Goal: Contribute content: Add original content to the website for others to see

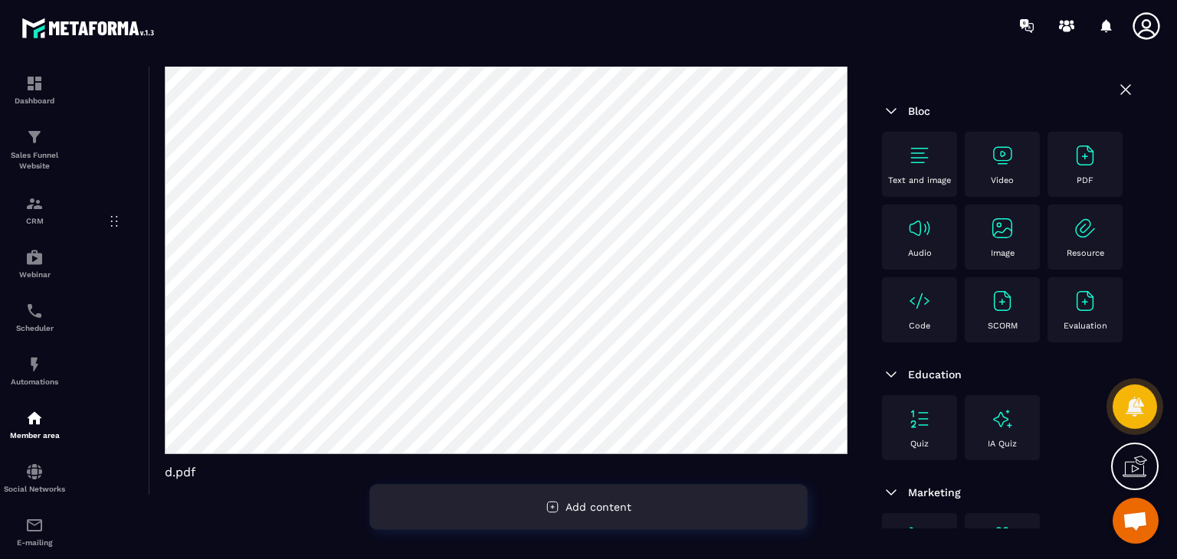
scroll to position [230, 0]
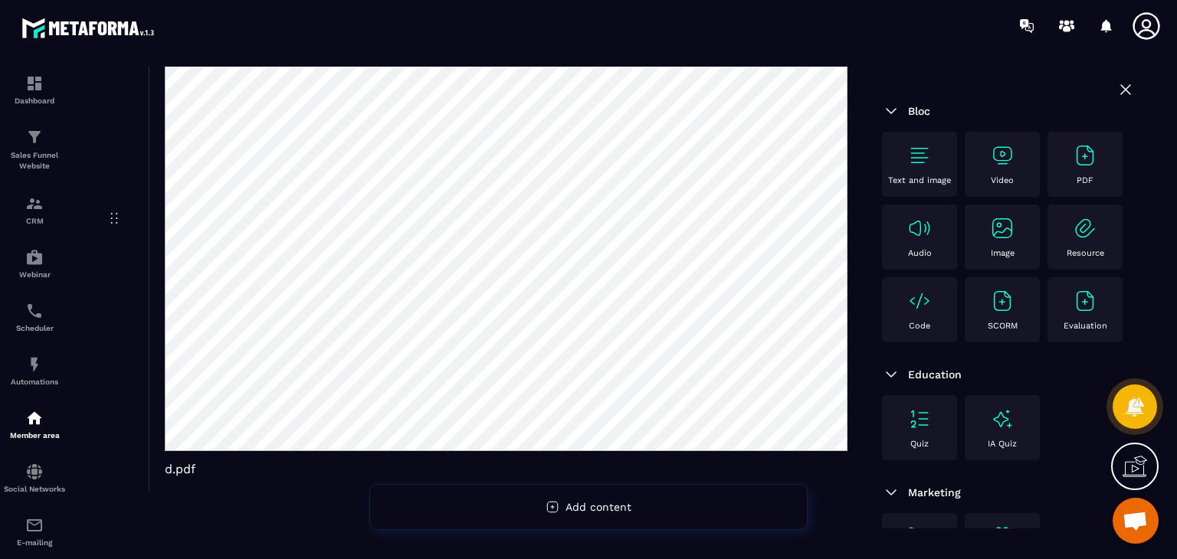
click at [1055, 185] on div "PDF" at bounding box center [1085, 164] width 60 height 42
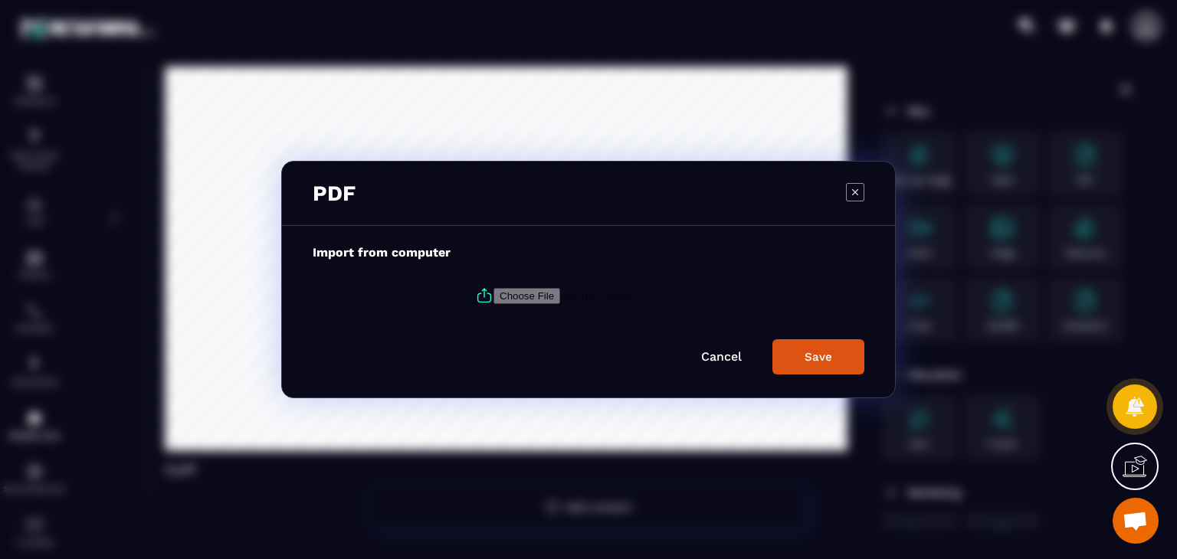
click at [475, 293] on icon "Modal window" at bounding box center [484, 295] width 18 height 18
click at [493, 293] on input "Modal window" at bounding box center [597, 296] width 208 height 16
type input "**********"
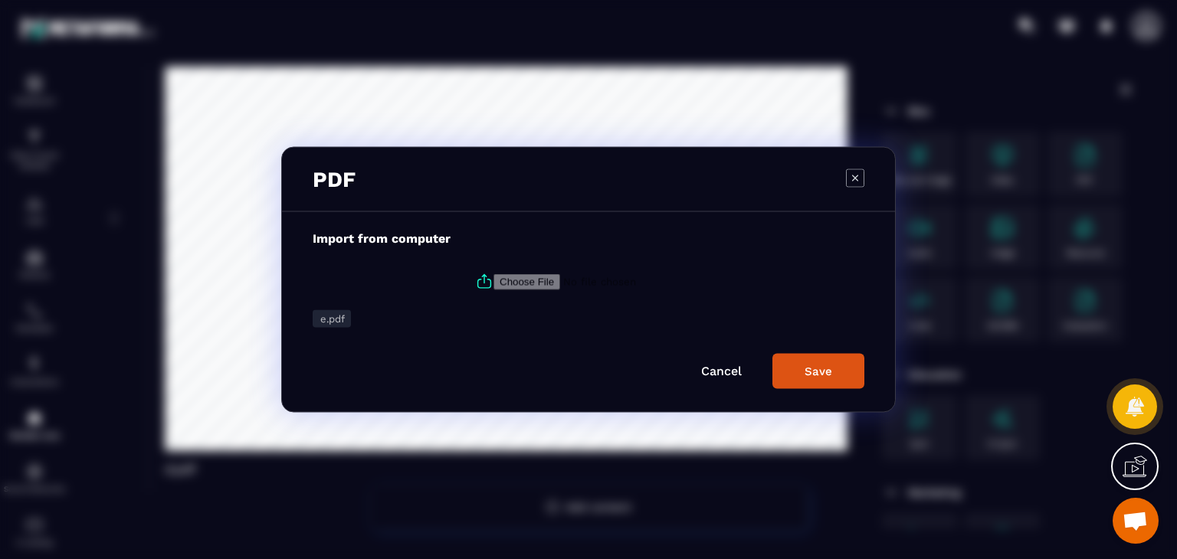
click at [834, 380] on button "Save" at bounding box center [818, 371] width 92 height 35
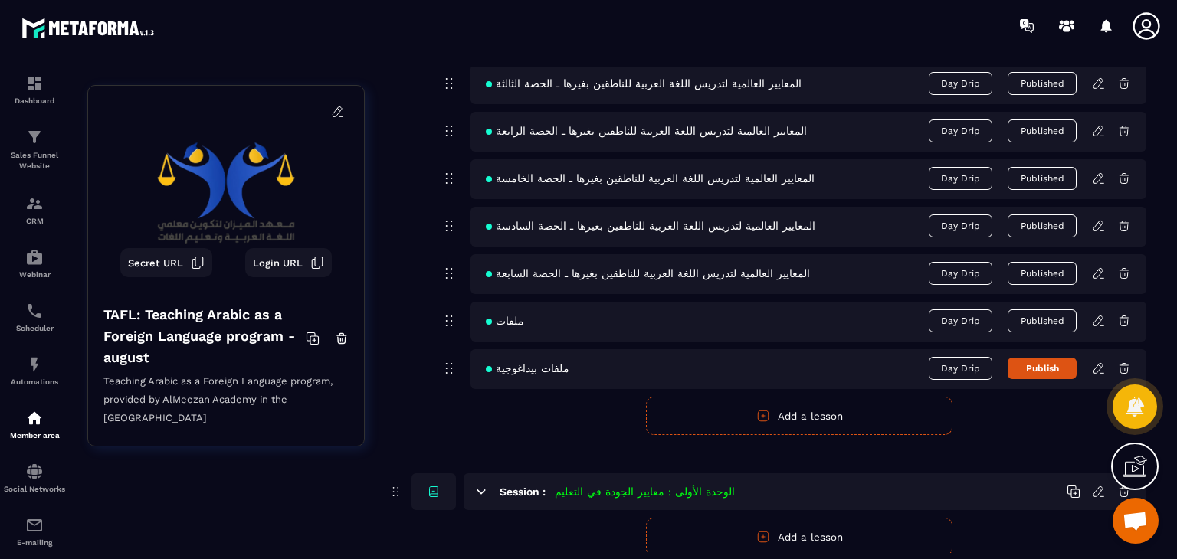
scroll to position [919, 0]
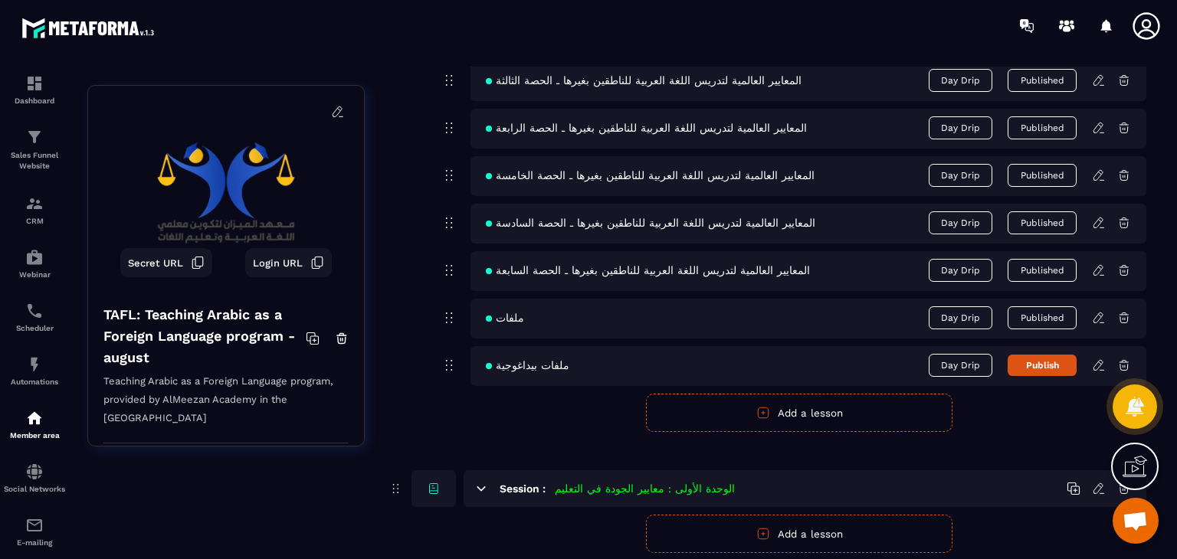
drag, startPoint x: 792, startPoint y: 408, endPoint x: 755, endPoint y: 418, distance: 38.8
click at [792, 408] on button "Add a lesson" at bounding box center [799, 413] width 306 height 38
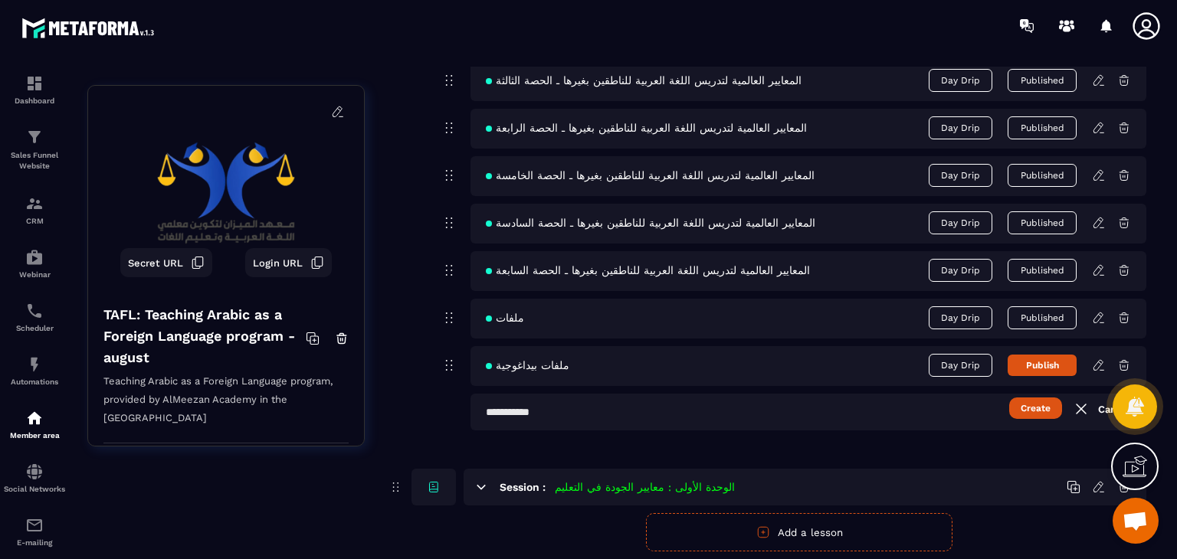
paste input "**********"
type input "**********"
click at [1024, 368] on button "Publish" at bounding box center [1041, 365] width 69 height 21
click at [1035, 398] on button "Create" at bounding box center [1035, 408] width 53 height 21
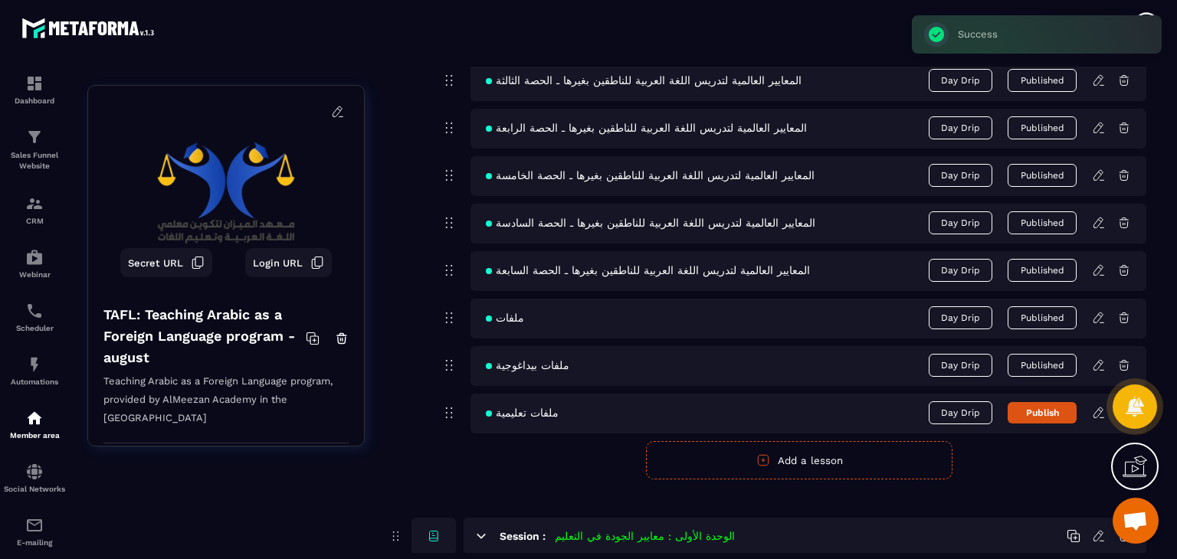
click at [1102, 414] on icon at bounding box center [1099, 413] width 14 height 14
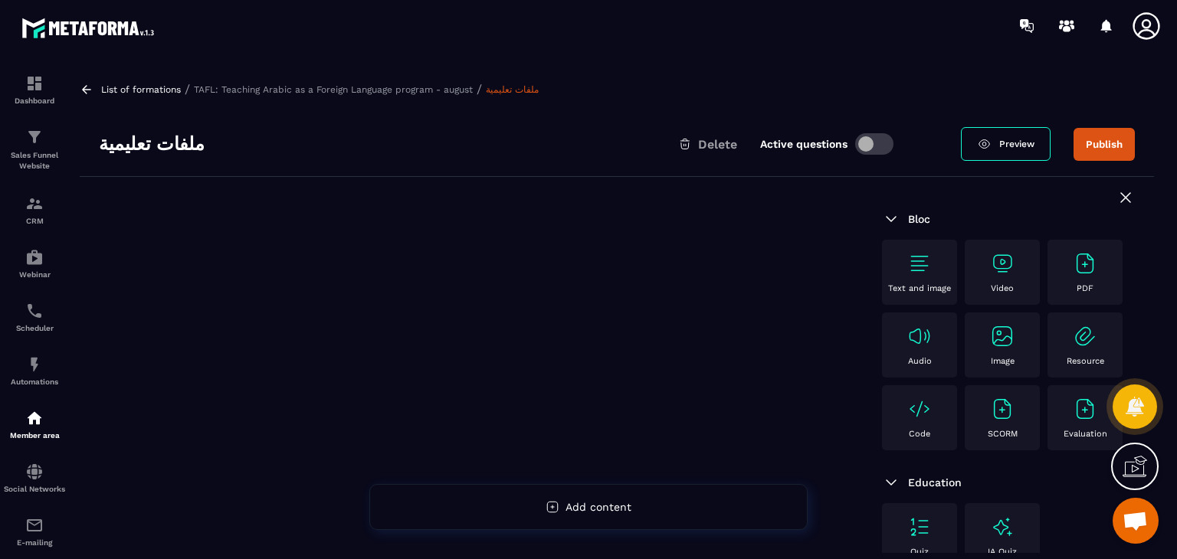
click at [990, 349] on img at bounding box center [1002, 336] width 25 height 25
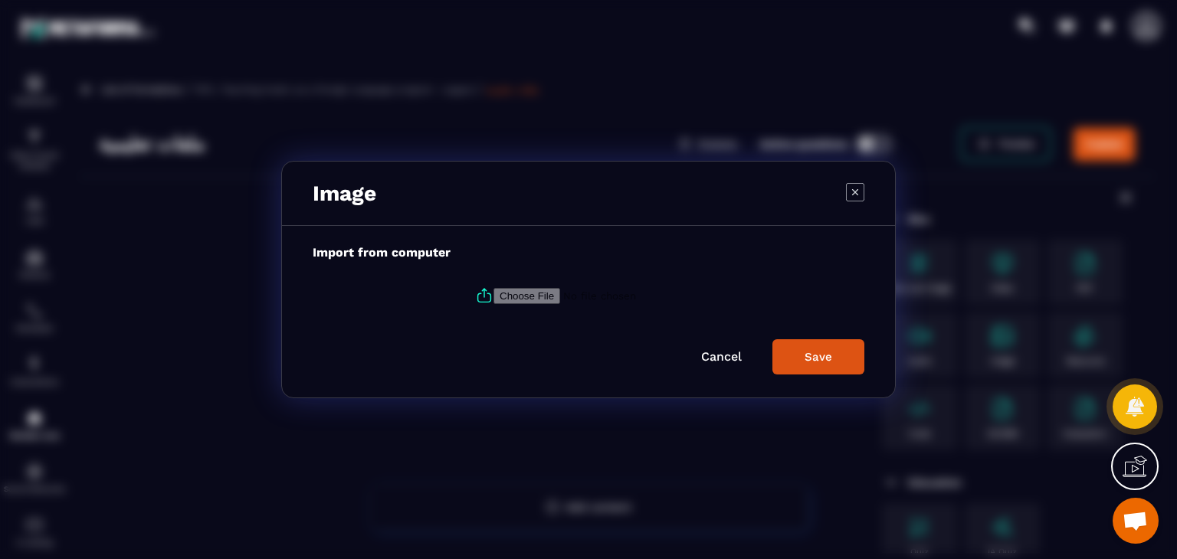
click at [463, 299] on label "Modal window" at bounding box center [589, 295] width 552 height 41
click at [493, 299] on input "Modal window" at bounding box center [597, 296] width 208 height 16
type input "**********"
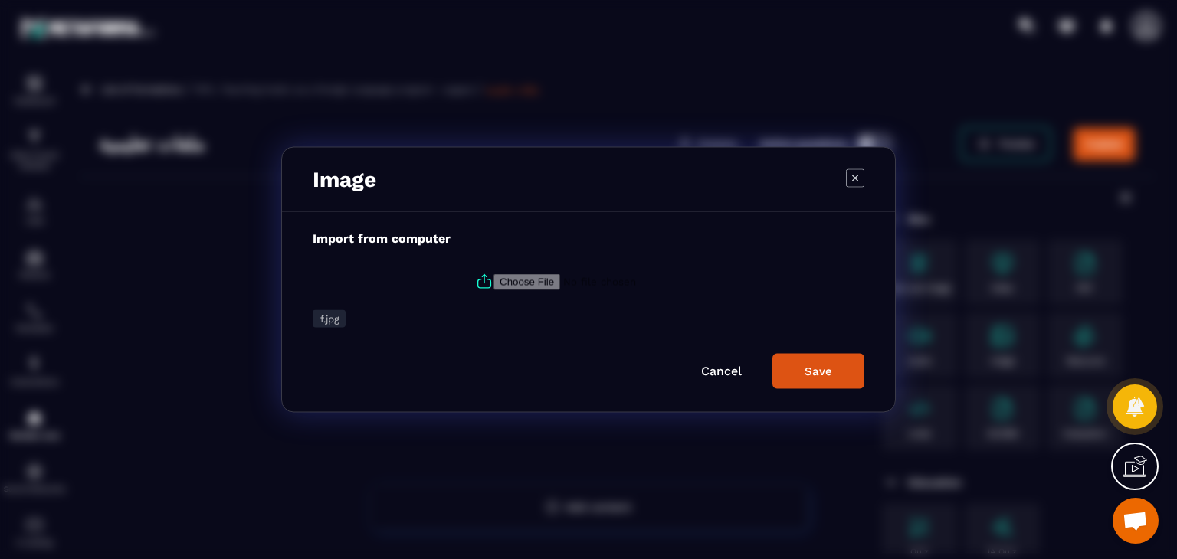
click at [821, 362] on button "Save" at bounding box center [818, 371] width 92 height 35
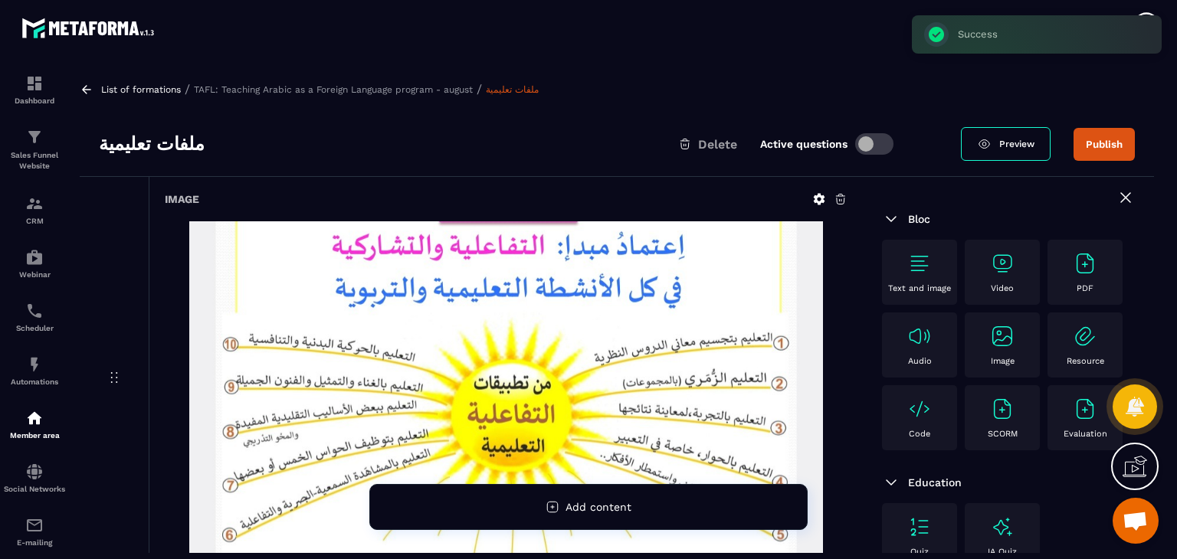
click at [972, 366] on div "Image" at bounding box center [1002, 345] width 60 height 42
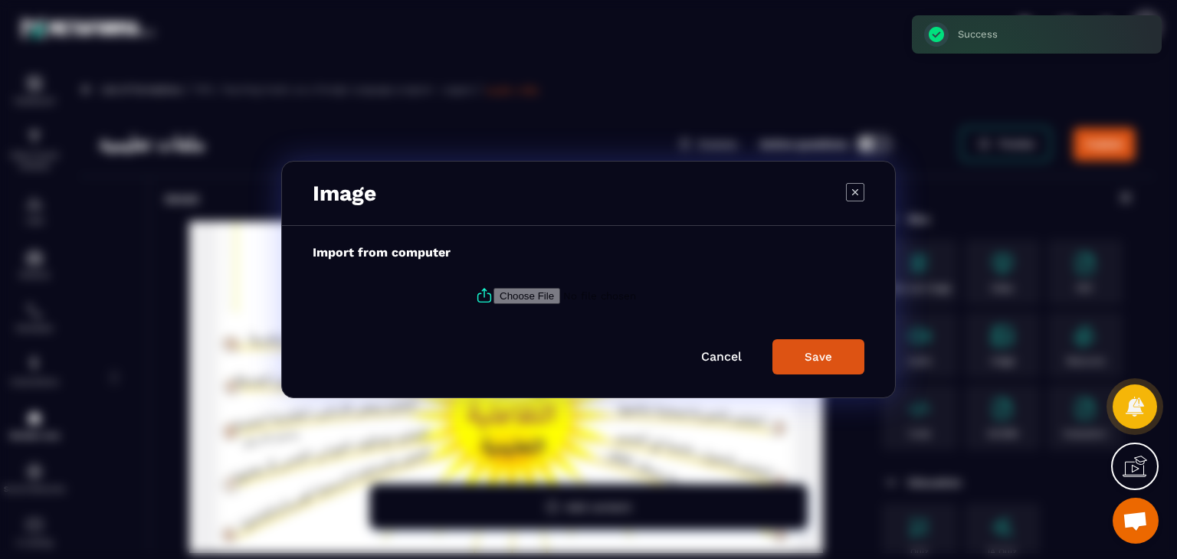
click at [485, 290] on icon "Modal window" at bounding box center [484, 295] width 18 height 18
click at [493, 290] on input "Modal window" at bounding box center [597, 296] width 208 height 16
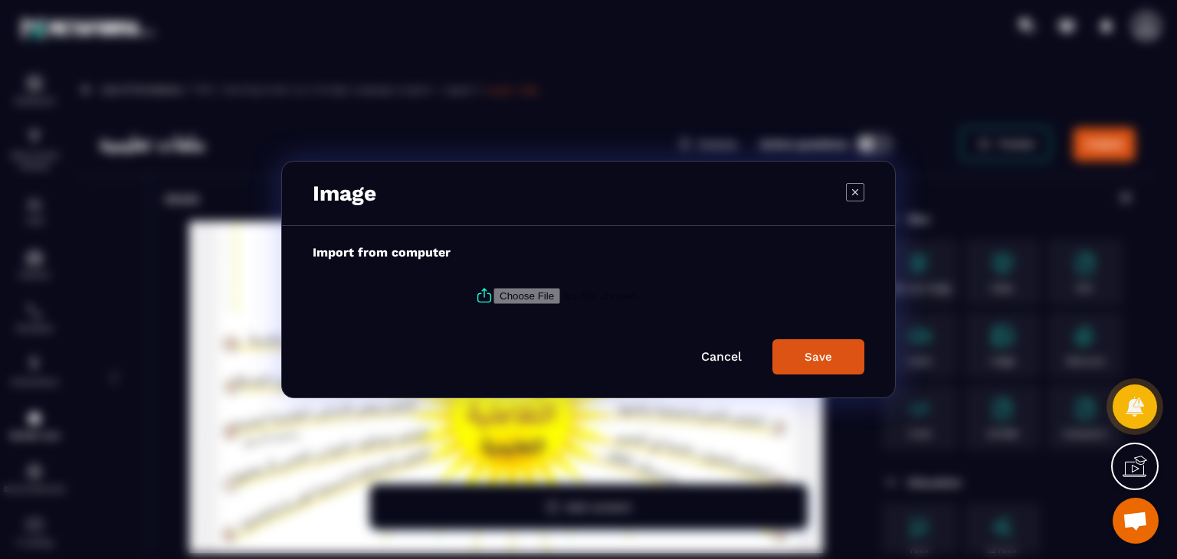
type input "**********"
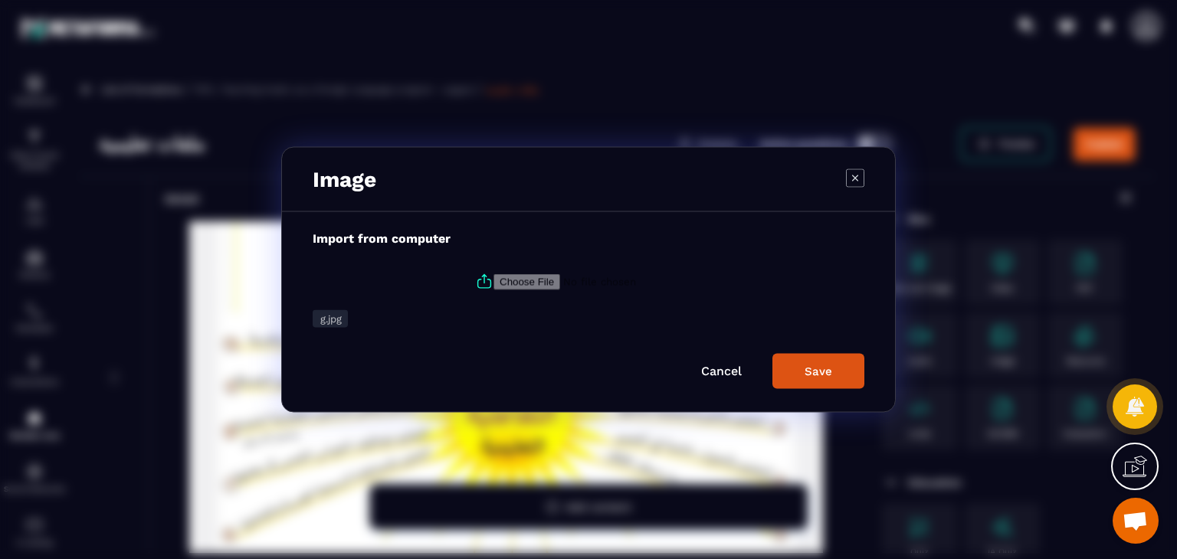
click at [824, 368] on div "Save" at bounding box center [818, 372] width 28 height 14
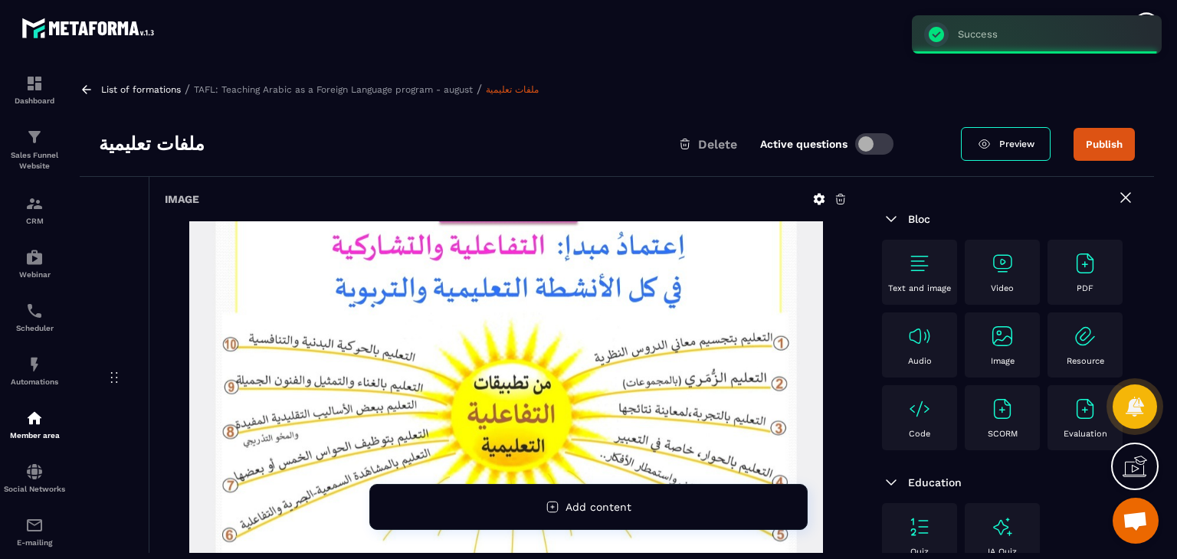
click at [972, 366] on div "Image" at bounding box center [1002, 345] width 60 height 42
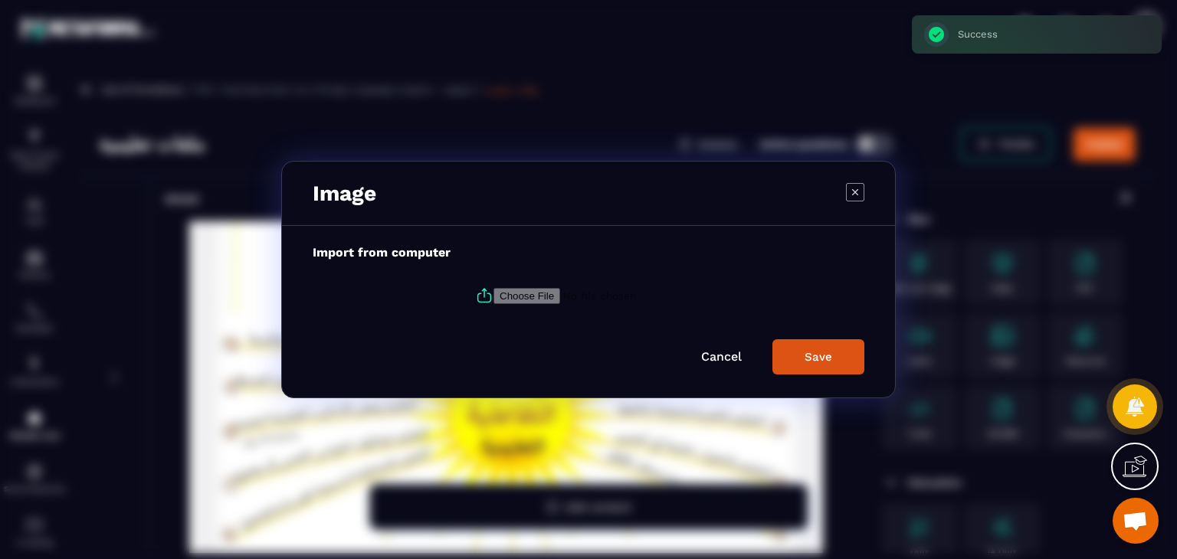
click at [475, 292] on icon "Modal window" at bounding box center [484, 295] width 18 height 18
click at [493, 292] on input "Modal window" at bounding box center [597, 296] width 208 height 16
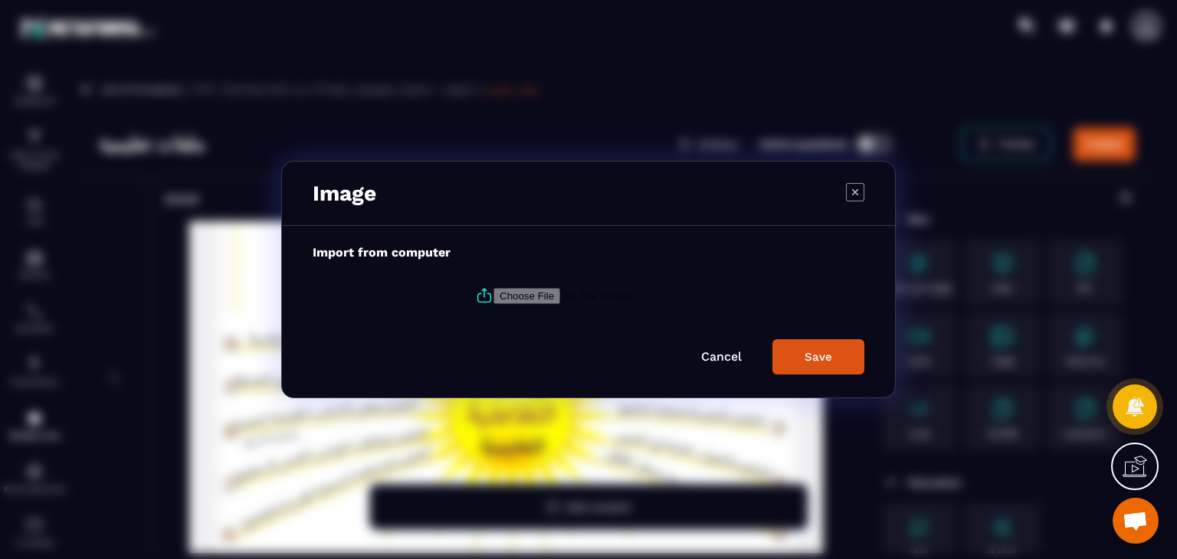
type input "**********"
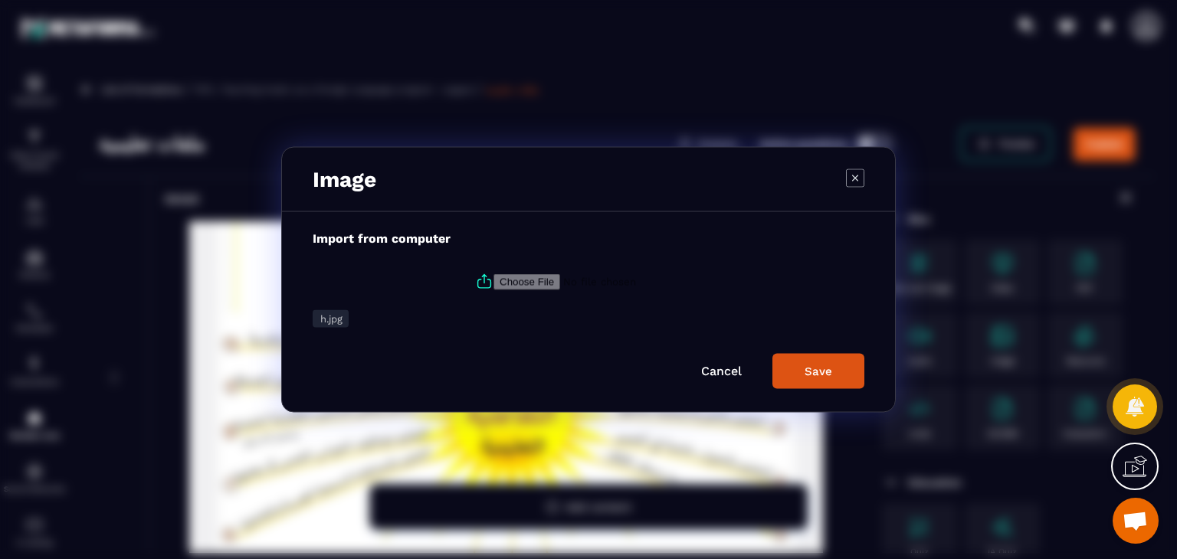
click at [835, 383] on button "Save" at bounding box center [818, 371] width 92 height 35
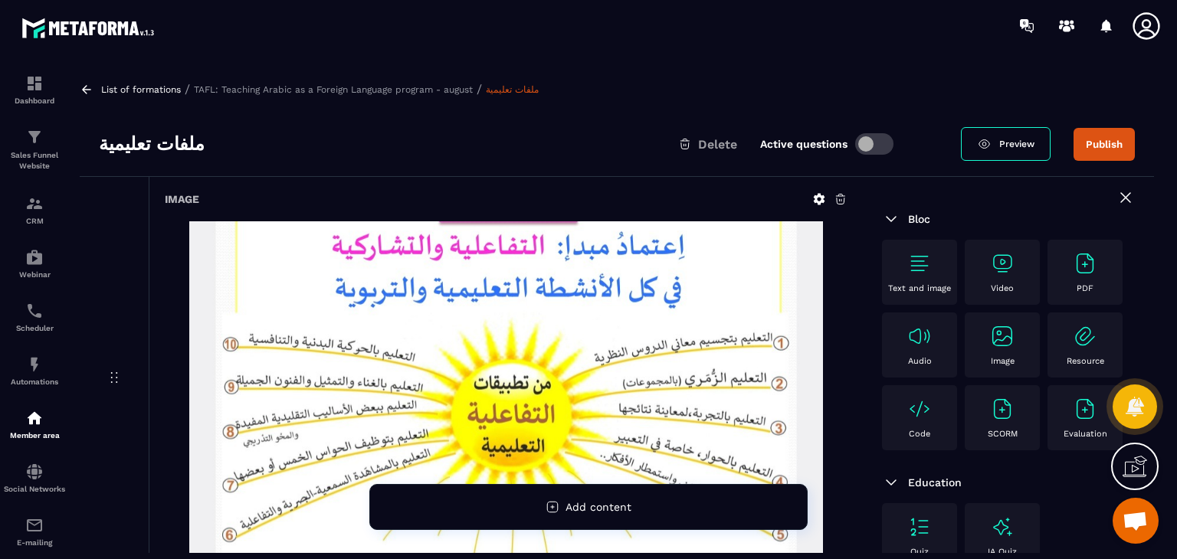
click at [990, 349] on img at bounding box center [1002, 336] width 25 height 25
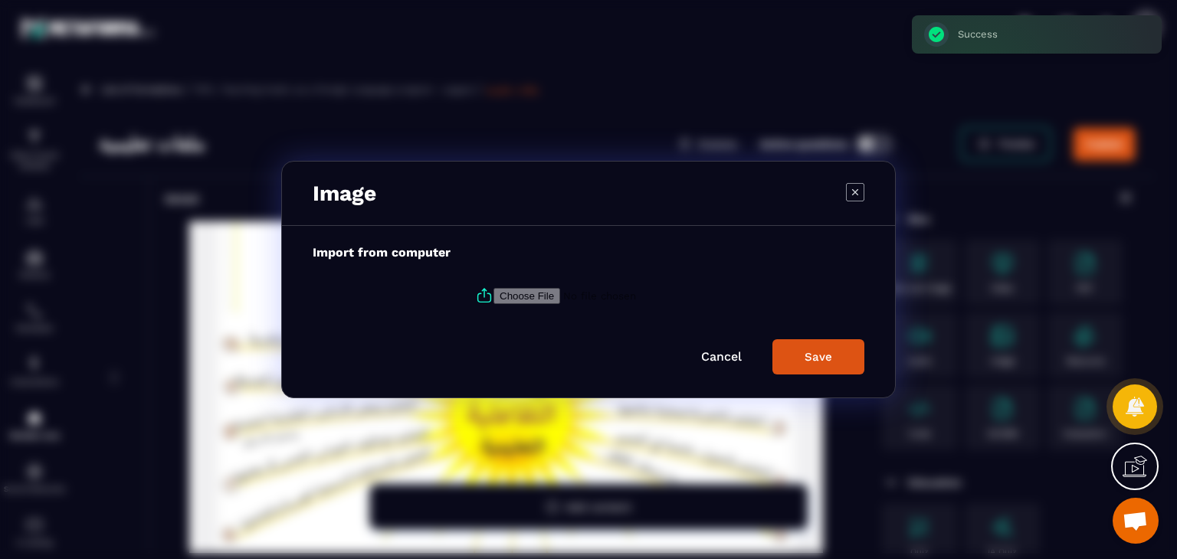
click at [487, 298] on icon "Modal window" at bounding box center [484, 295] width 18 height 18
click at [493, 298] on input "Modal window" at bounding box center [597, 296] width 208 height 16
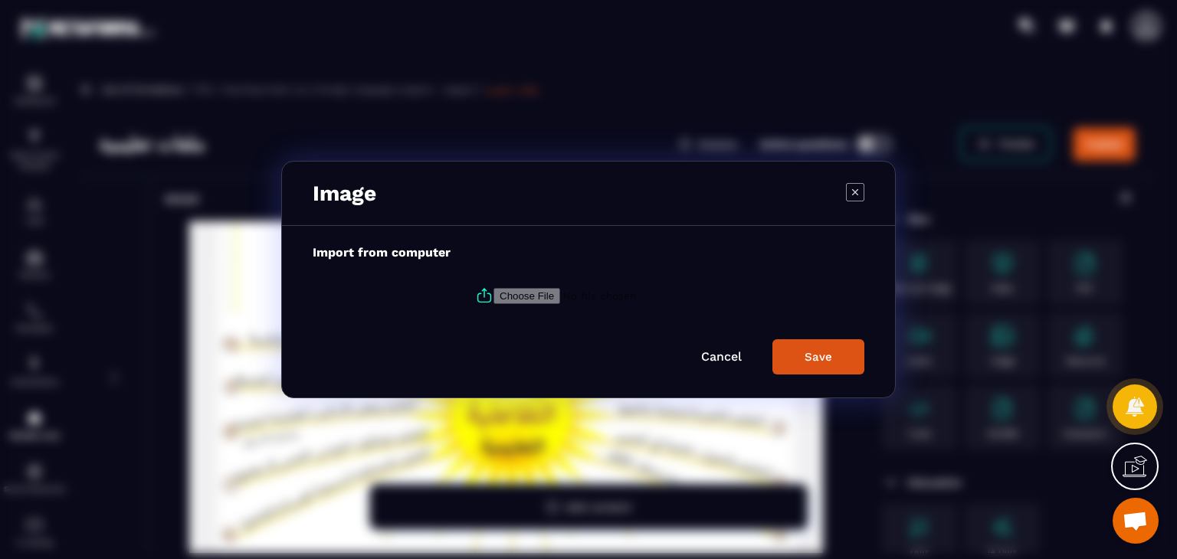
type input "**********"
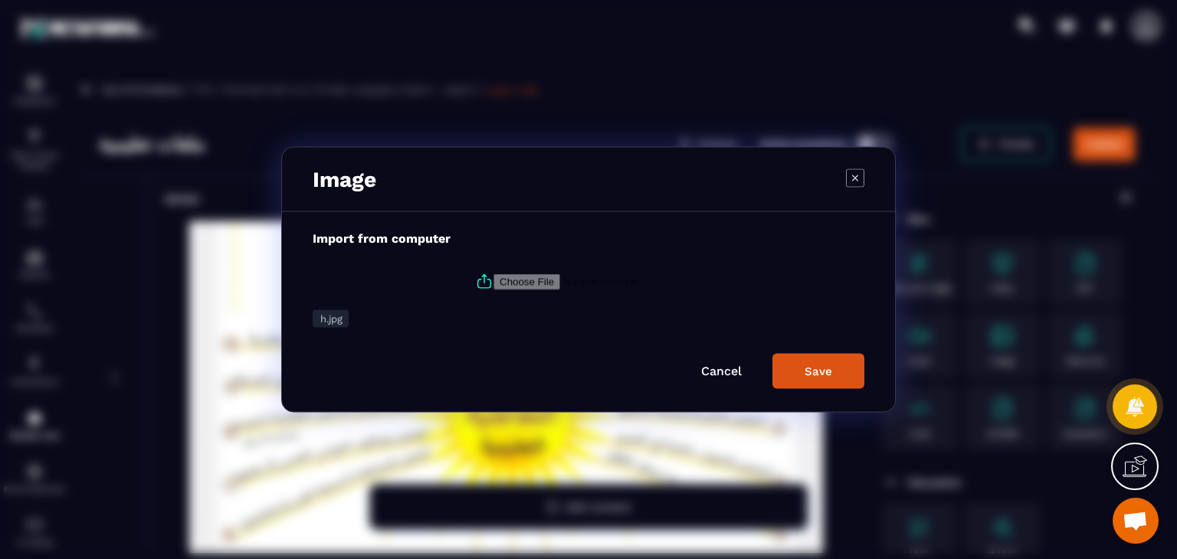
click at [823, 368] on div "Save" at bounding box center [818, 372] width 28 height 14
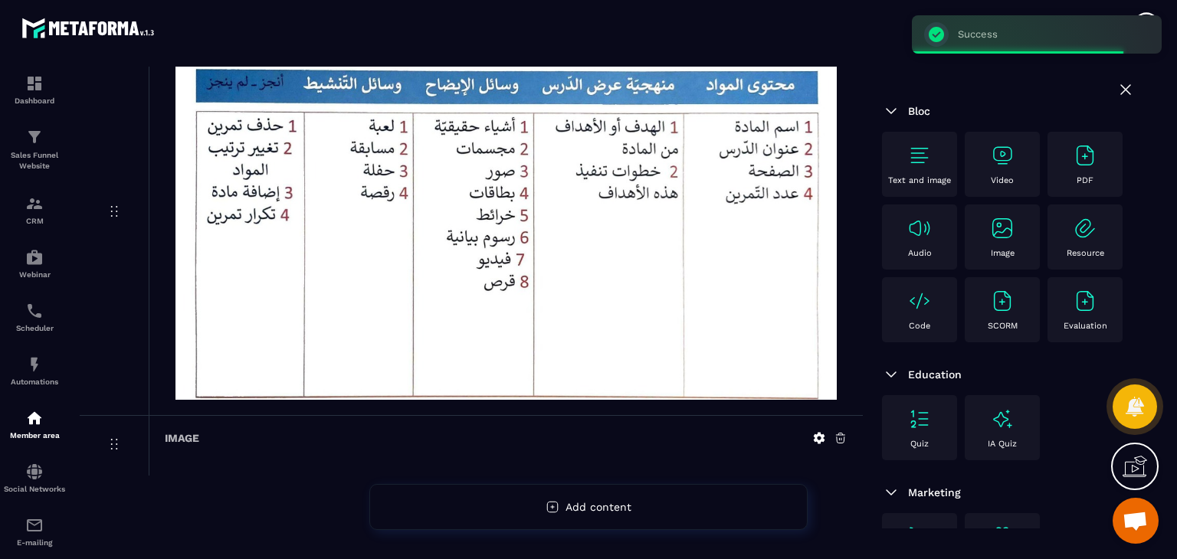
scroll to position [1091, 0]
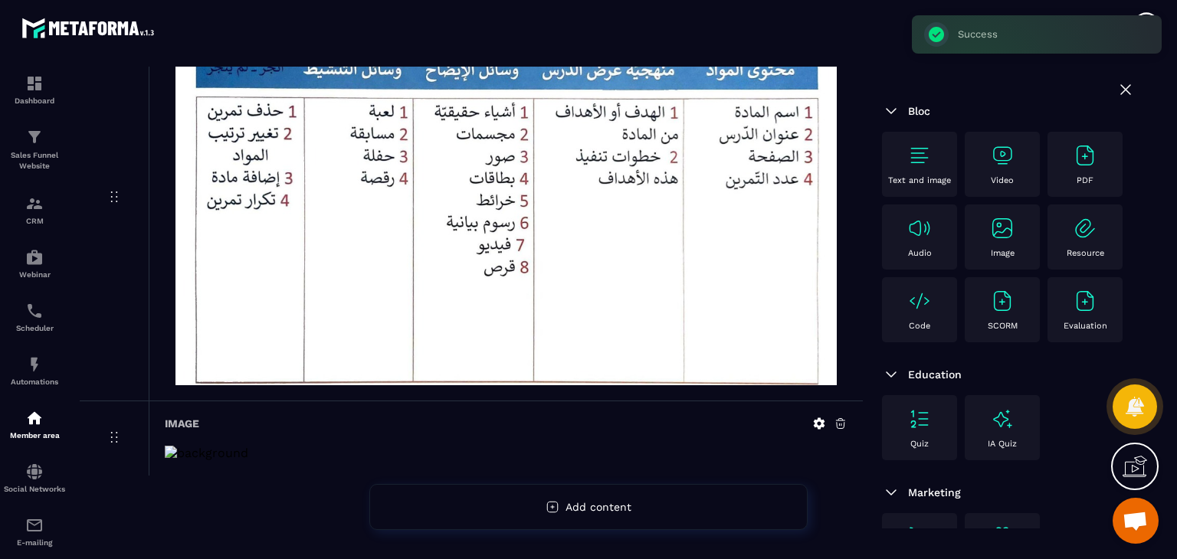
click at [834, 417] on icon at bounding box center [840, 424] width 14 height 14
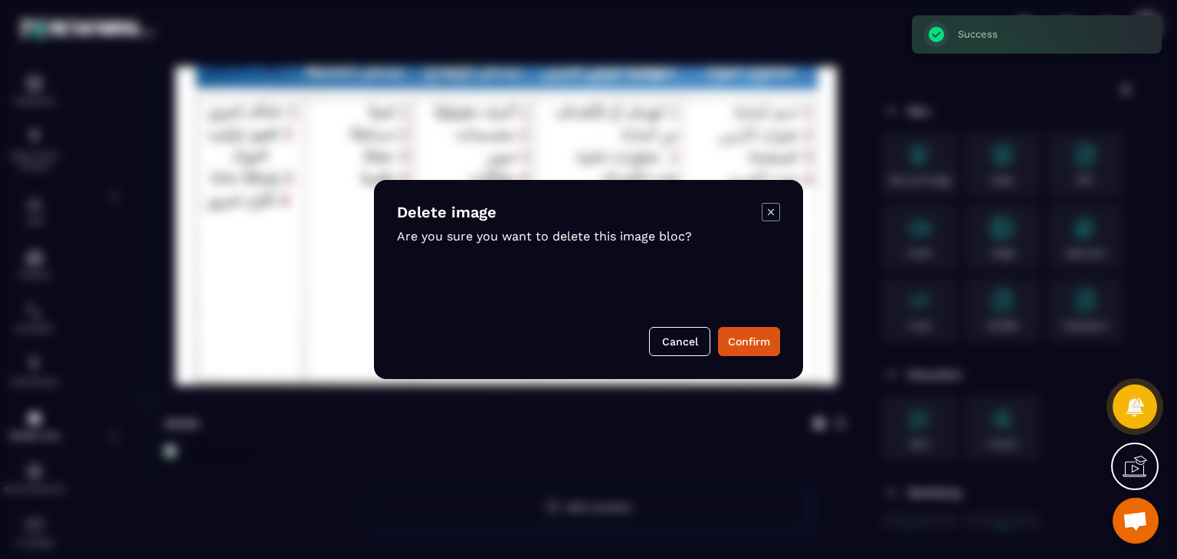
click at [782, 332] on div "Delete image Are you sure you want to delete this image bloc? Cancel Confirm" at bounding box center [588, 279] width 429 height 199
click at [748, 343] on button "Confirm" at bounding box center [749, 341] width 62 height 29
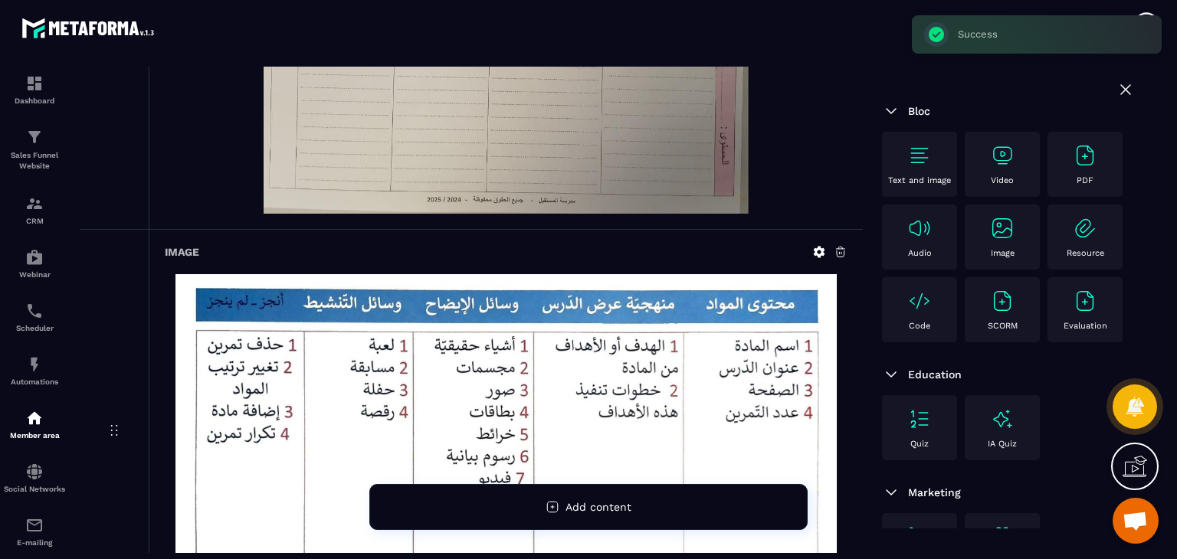
scroll to position [763, 0]
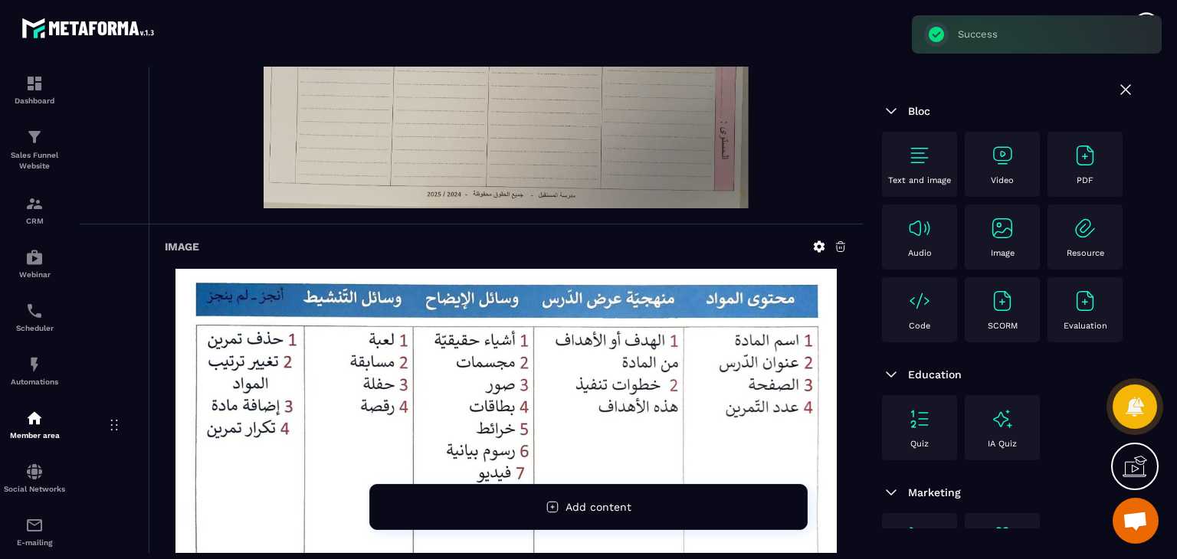
click at [972, 258] on div "Image" at bounding box center [1002, 237] width 60 height 42
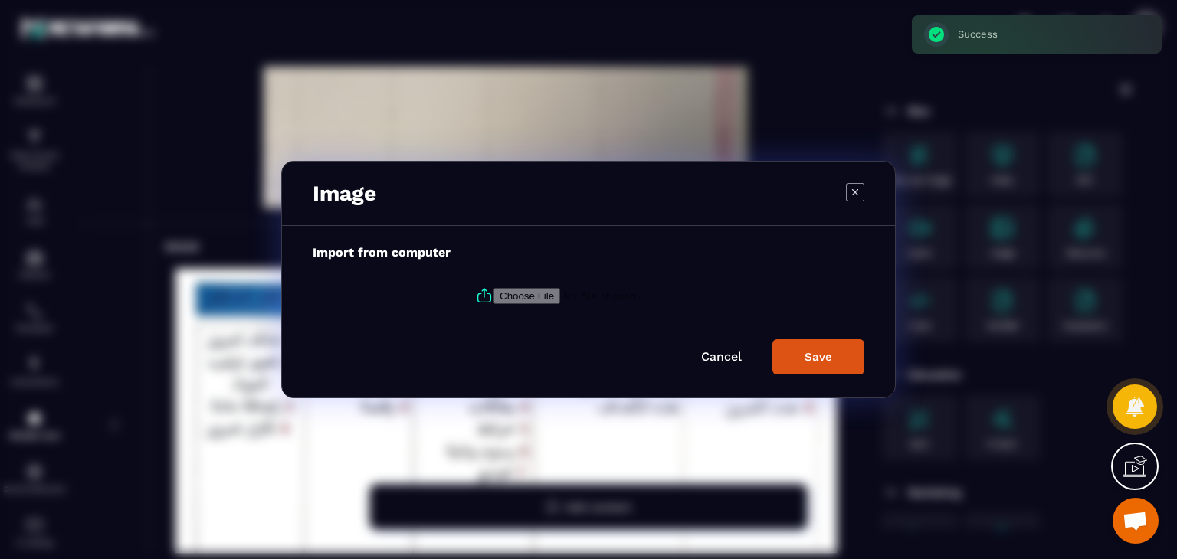
click at [484, 298] on icon "Modal window" at bounding box center [484, 295] width 18 height 18
click at [493, 298] on input "Modal window" at bounding box center [597, 296] width 208 height 16
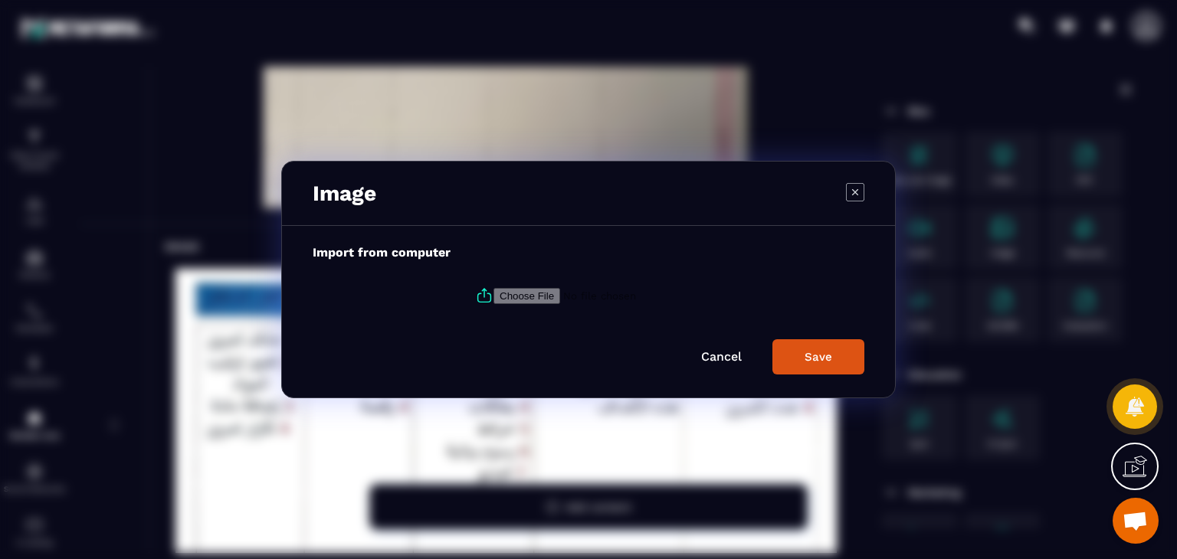
type input "**********"
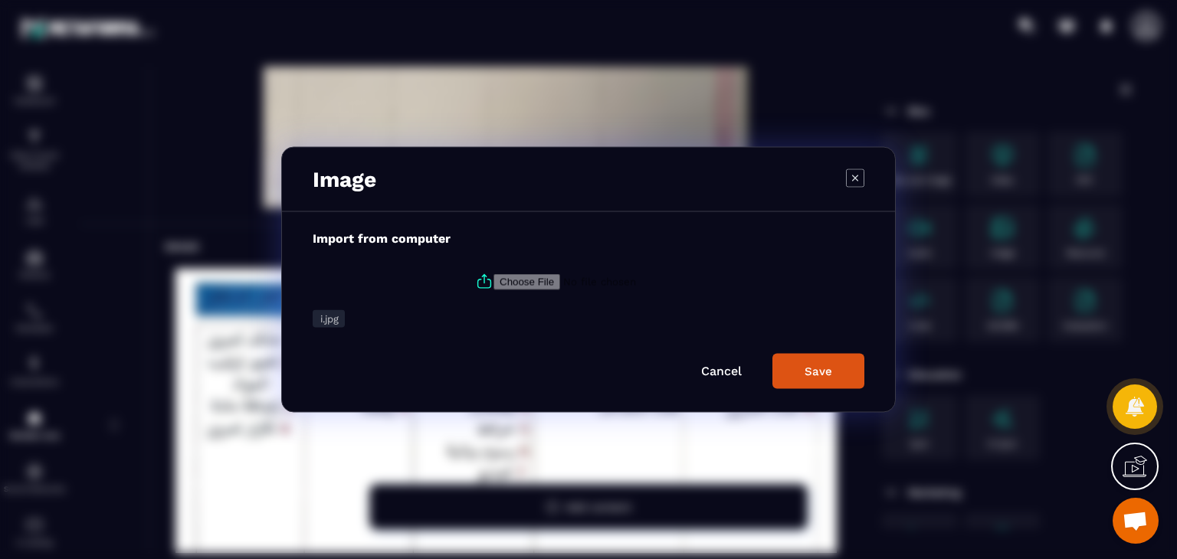
click at [839, 354] on button "Save" at bounding box center [818, 371] width 92 height 35
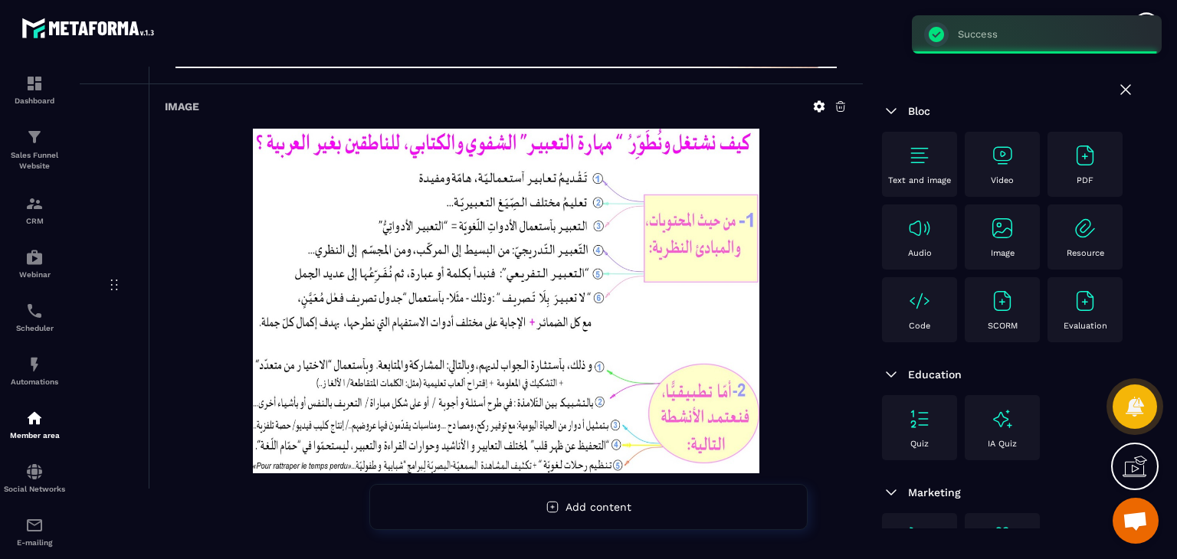
scroll to position [1321, 0]
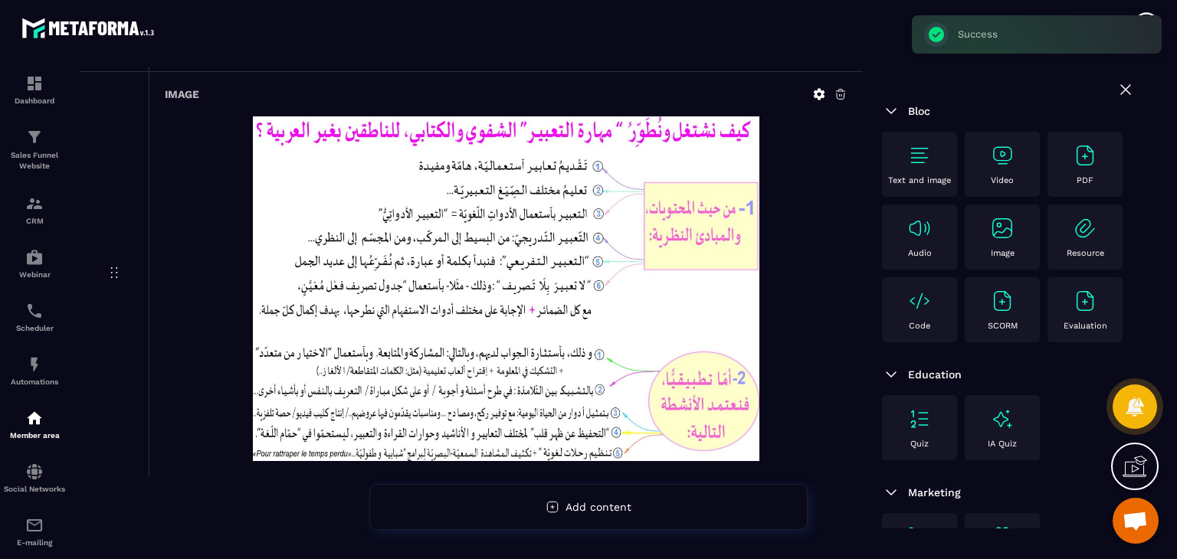
click at [990, 241] on img at bounding box center [1002, 228] width 25 height 25
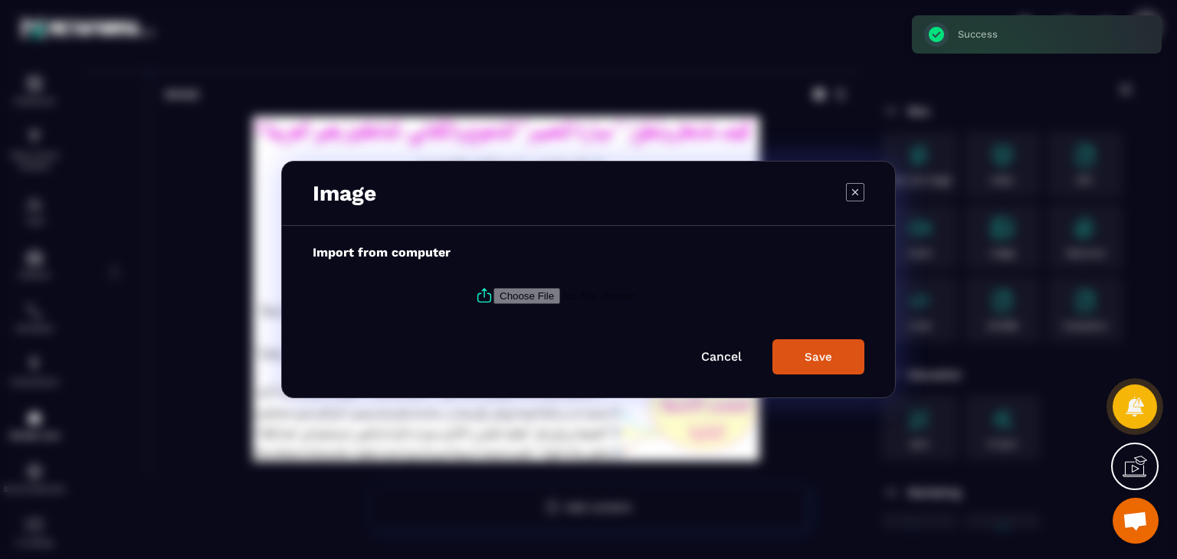
click at [475, 297] on icon "Modal window" at bounding box center [484, 295] width 18 height 18
click at [493, 297] on input "Modal window" at bounding box center [597, 296] width 208 height 16
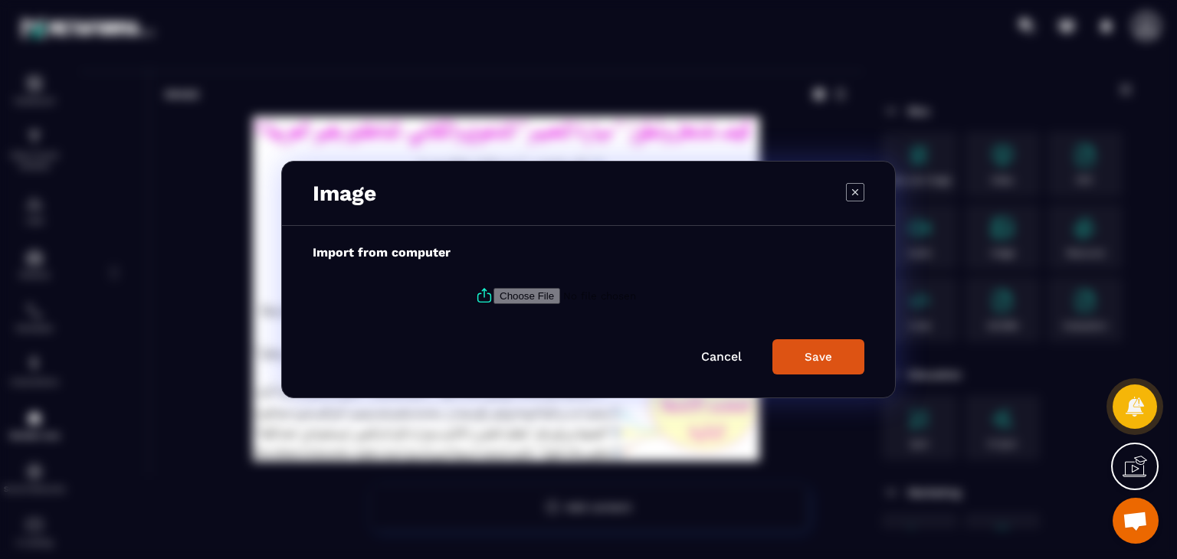
type input "**********"
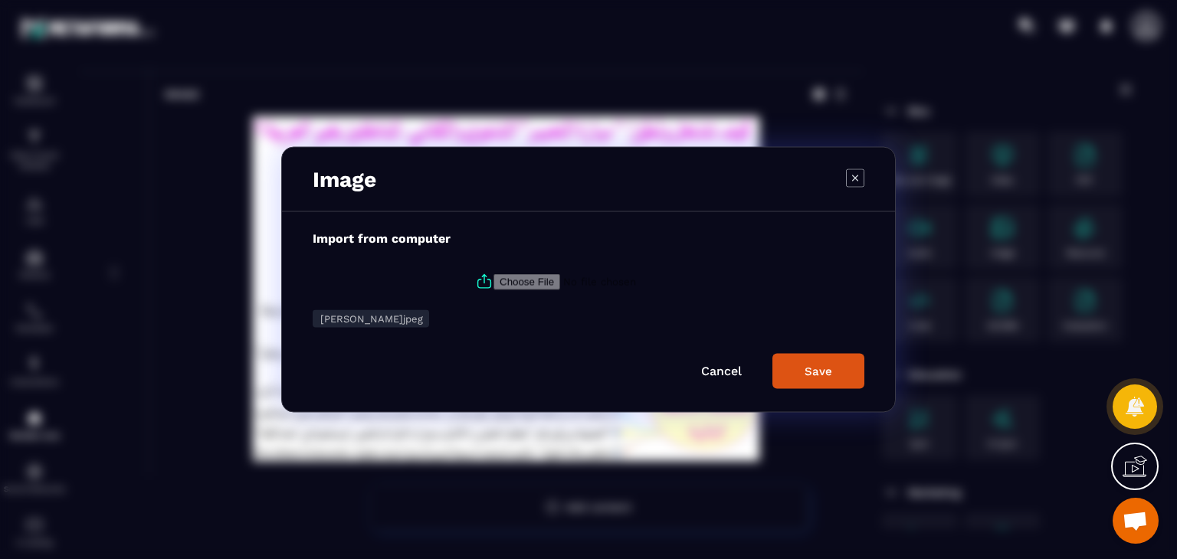
click at [817, 358] on button "Save" at bounding box center [818, 371] width 92 height 35
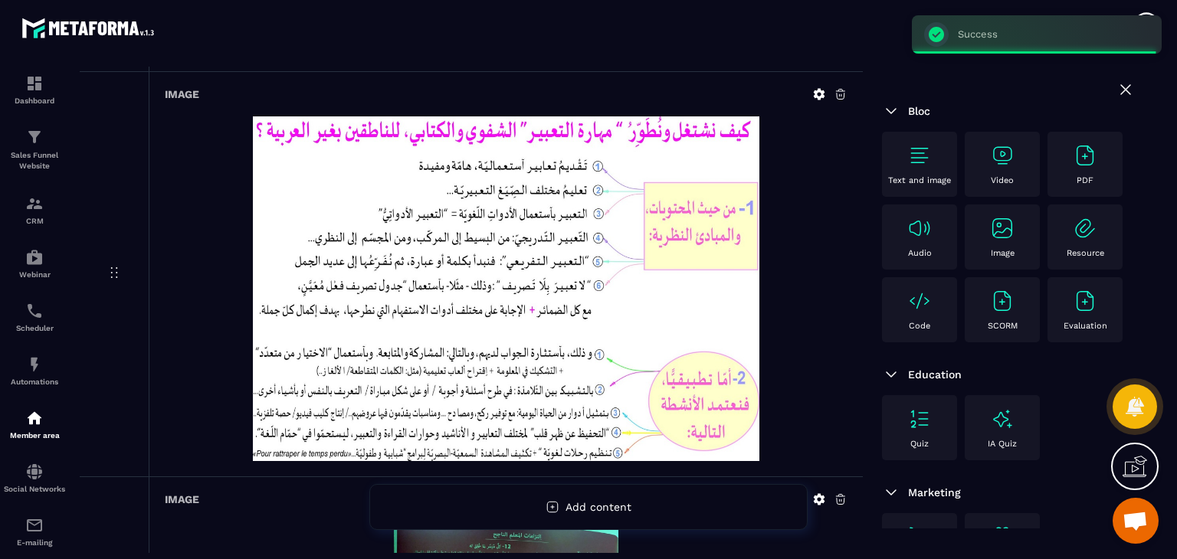
scroll to position [1726, 0]
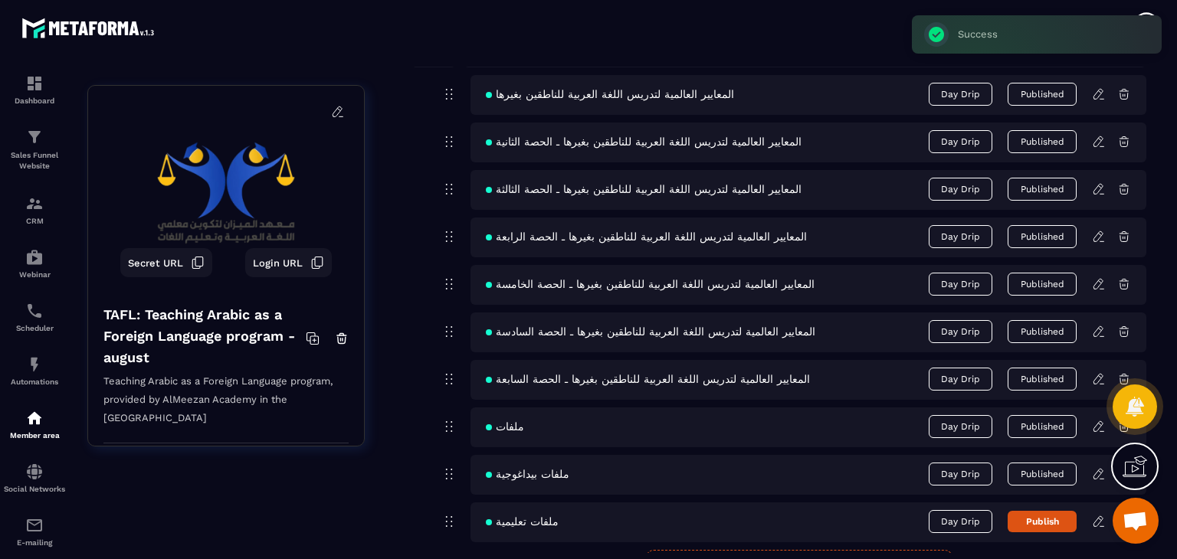
scroll to position [1019, 0]
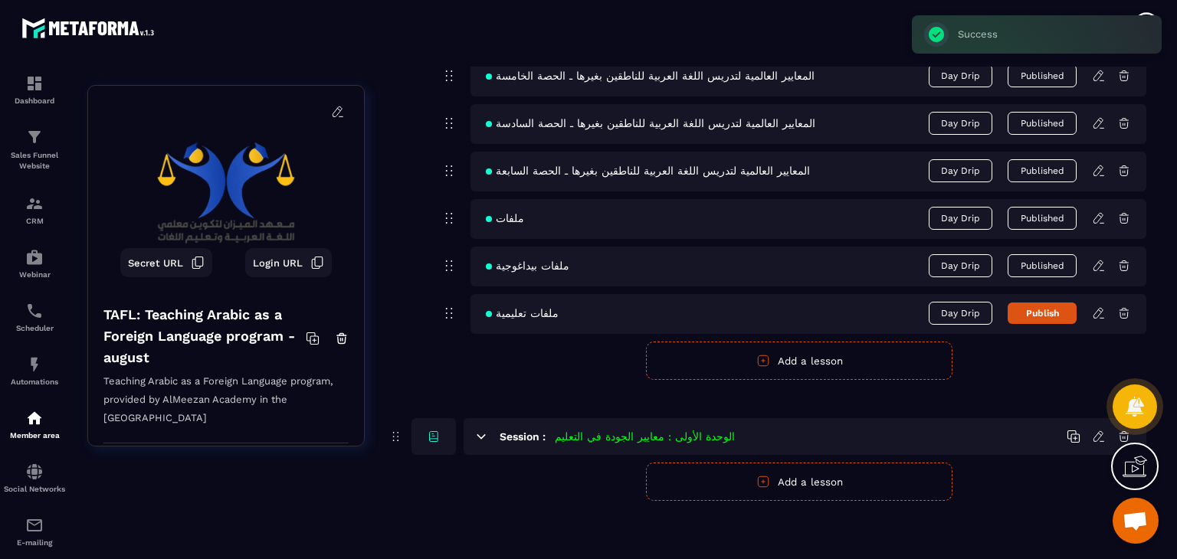
click at [1025, 308] on button "Publish" at bounding box center [1041, 313] width 69 height 21
